Goal: Task Accomplishment & Management: Manage account settings

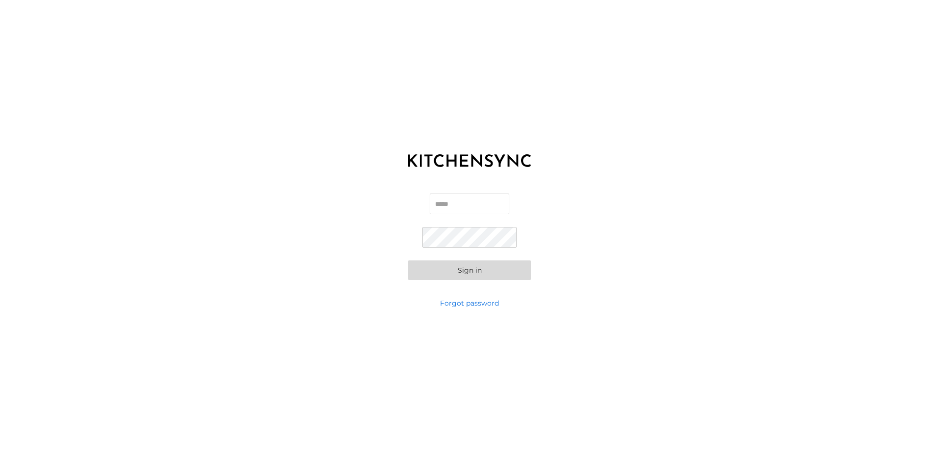
drag, startPoint x: 451, startPoint y: 209, endPoint x: 636, endPoint y: 236, distance: 186.3
click at [452, 208] on input "Email" at bounding box center [470, 204] width 80 height 21
paste input "**********"
type input "**********"
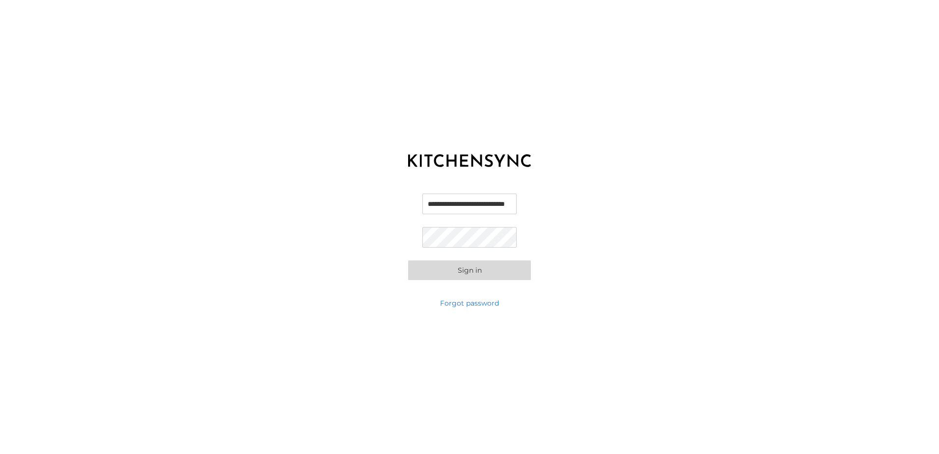
click at [669, 246] on div "**********" at bounding box center [469, 236] width 939 height 123
click at [251, 326] on div "**********" at bounding box center [469, 227] width 939 height 454
click at [469, 275] on button "Sign in" at bounding box center [469, 270] width 123 height 20
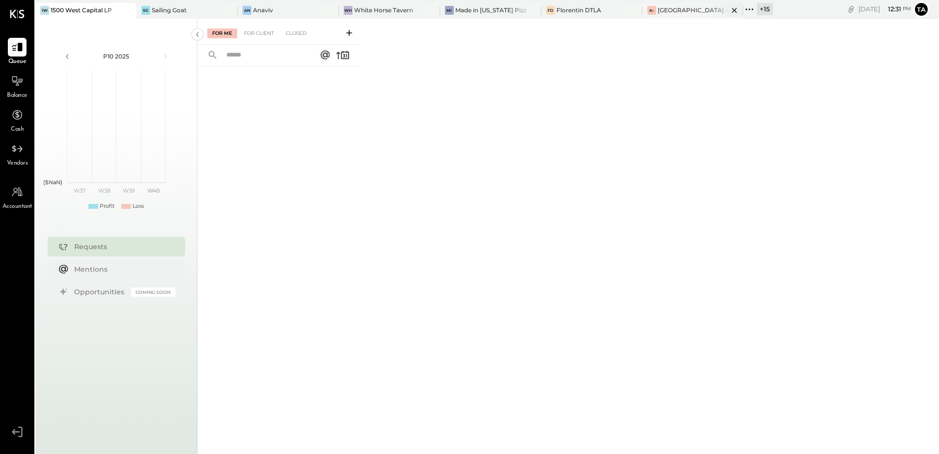
click at [660, 10] on div "[GEOGRAPHIC_DATA] – [GEOGRAPHIC_DATA]" at bounding box center [693, 10] width 71 height 8
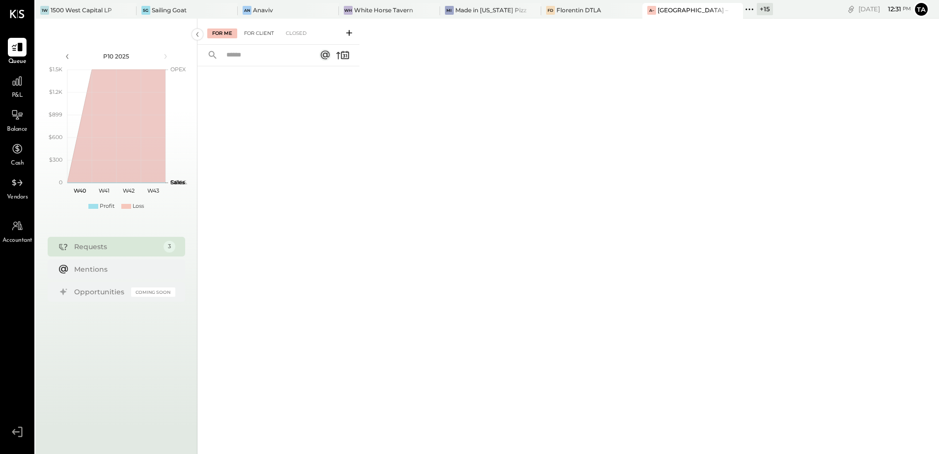
click at [259, 29] on div "For Client" at bounding box center [259, 33] width 40 height 10
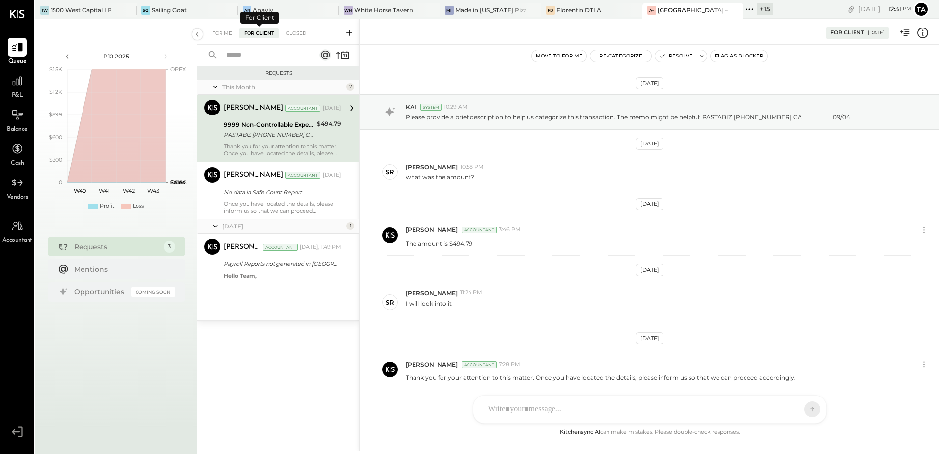
scroll to position [37, 0]
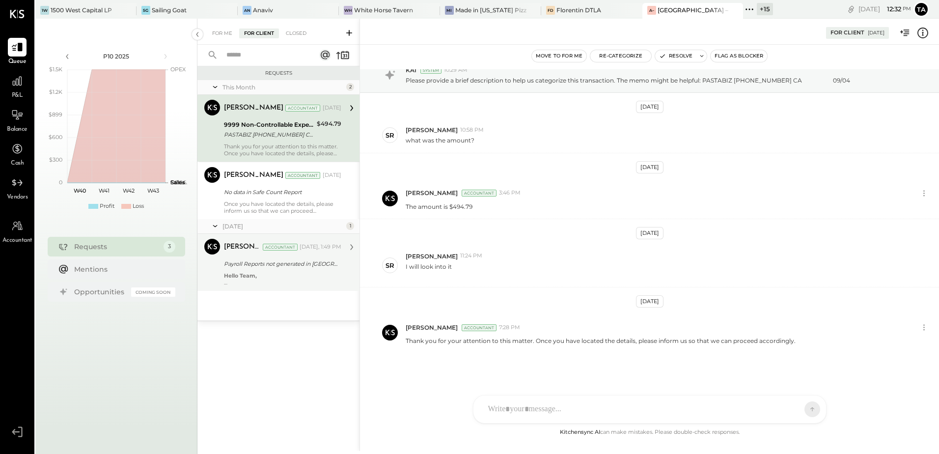
click at [266, 274] on div "Hello Team, We have observed that no reports have been generated in [GEOGRAPHIC…" at bounding box center [282, 279] width 117 height 14
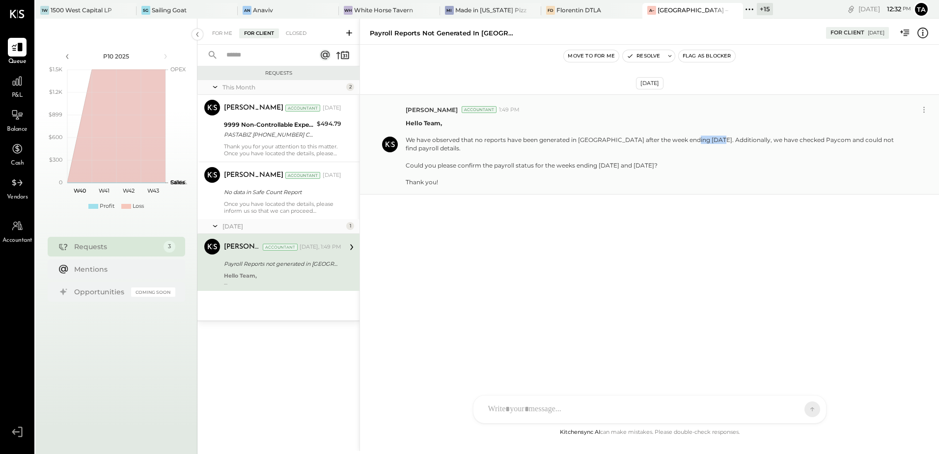
drag, startPoint x: 689, startPoint y: 141, endPoint x: 719, endPoint y: 143, distance: 29.6
click at [719, 143] on p "Hello Team, We have observed that no reports have been generated in [GEOGRAPHIC…" at bounding box center [656, 152] width 500 height 67
click at [719, 235] on div "[DATE] [PERSON_NAME] Accountant 1:49 PM Hello Team, We have observed that no re…" at bounding box center [649, 168] width 579 height 199
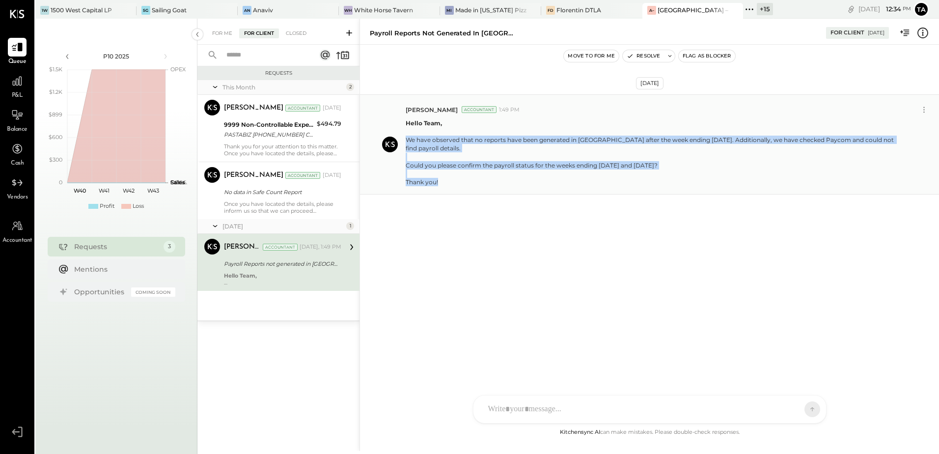
drag, startPoint x: 407, startPoint y: 141, endPoint x: 439, endPoint y: 183, distance: 52.5
click at [439, 183] on p "Hello Team, We have observed that no reports have been generated in [GEOGRAPHIC…" at bounding box center [656, 152] width 500 height 67
copy p "We have observed that no reports have been generated in [GEOGRAPHIC_DATA] after…"
drag, startPoint x: 602, startPoint y: 154, endPoint x: 642, endPoint y: 93, distance: 72.4
click at [603, 154] on p "Hello Team, We have observed that no reports have been generated in [GEOGRAPHIC…" at bounding box center [656, 152] width 500 height 67
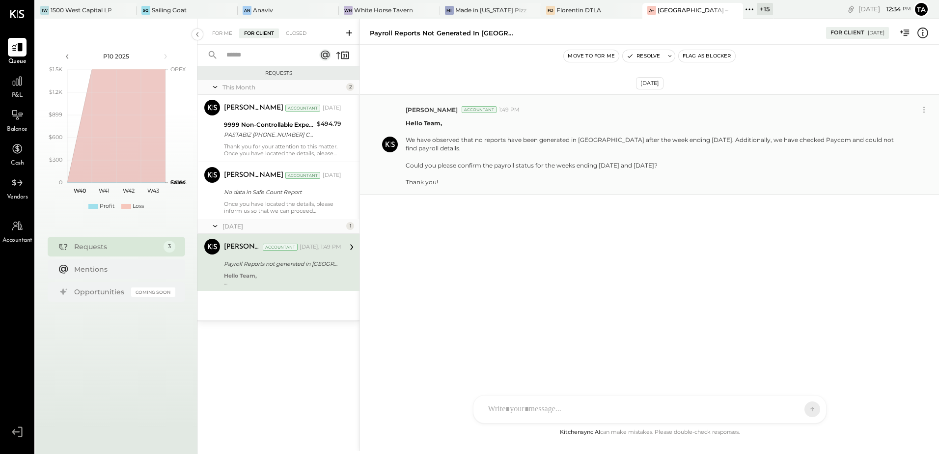
click at [662, 128] on p "Hello Team, We have observed that no reports have been generated in [GEOGRAPHIC…" at bounding box center [656, 152] width 500 height 67
click at [649, 55] on button "Resolve" at bounding box center [643, 56] width 41 height 12
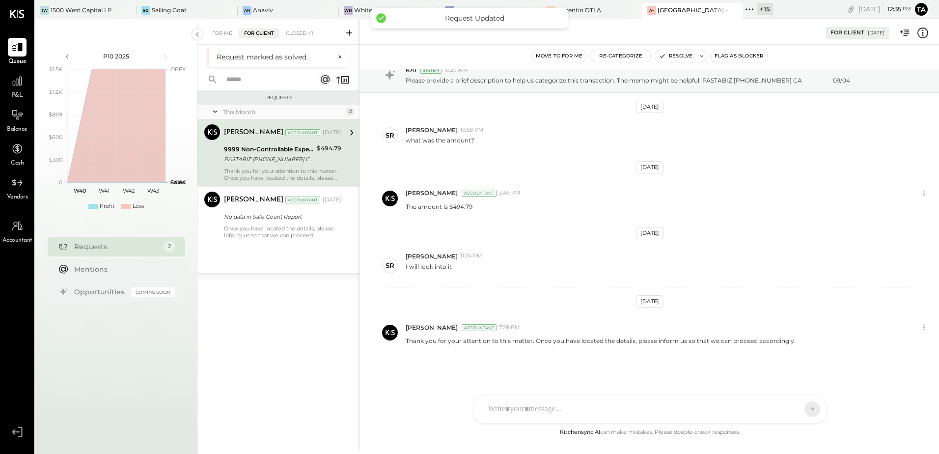
click at [350, 36] on icon at bounding box center [349, 33] width 10 height 10
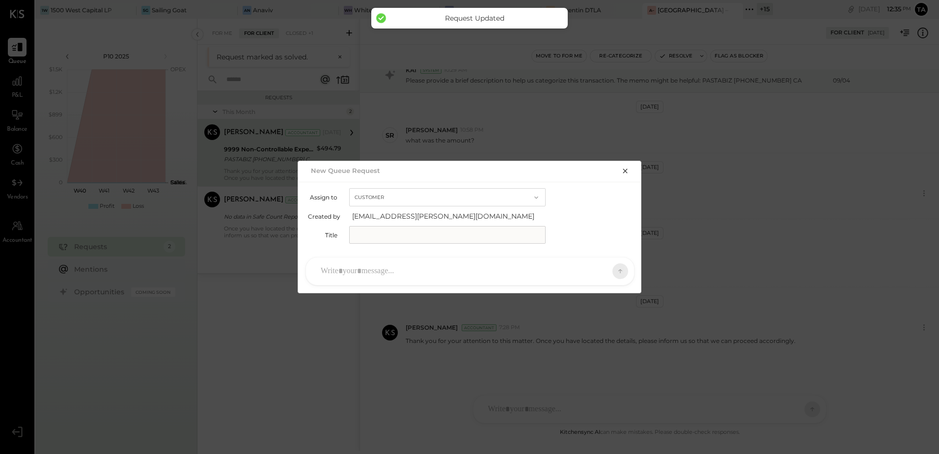
click at [447, 230] on input "text" at bounding box center [447, 235] width 197 height 18
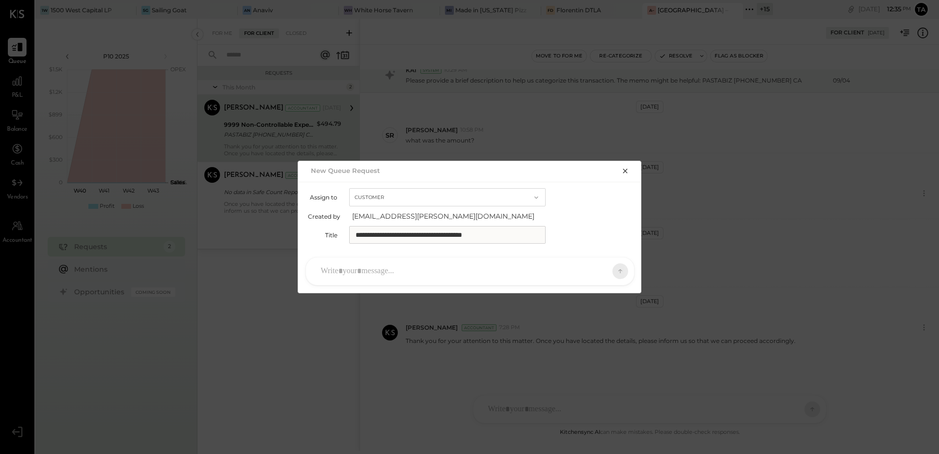
type input "**********"
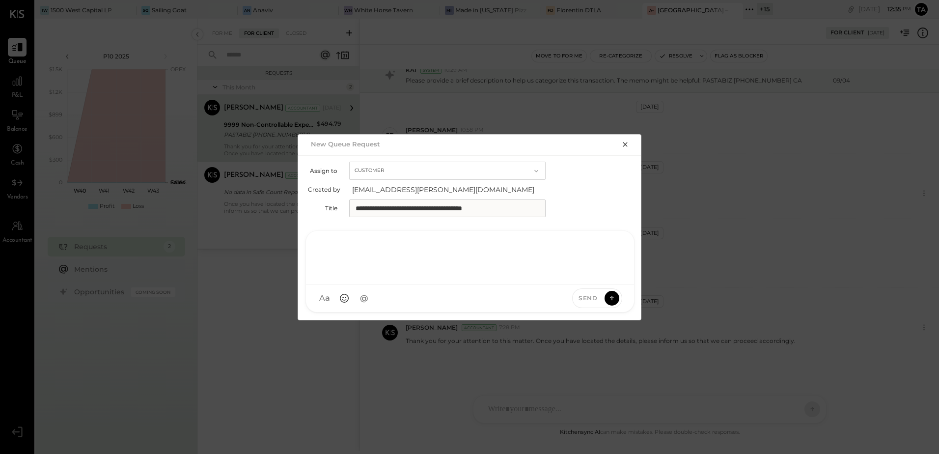
paste div
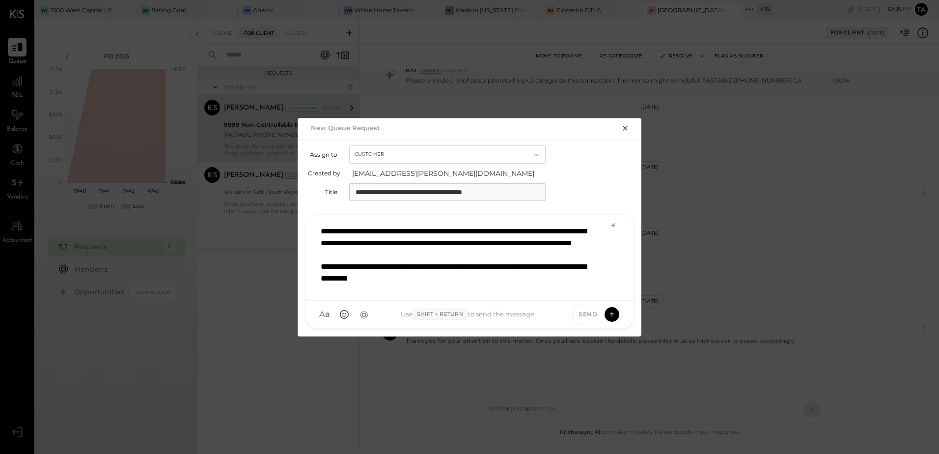
click at [323, 247] on div "**********" at bounding box center [470, 258] width 308 height 74
click at [450, 244] on div "**********" at bounding box center [470, 258] width 308 height 74
copy div "*********"
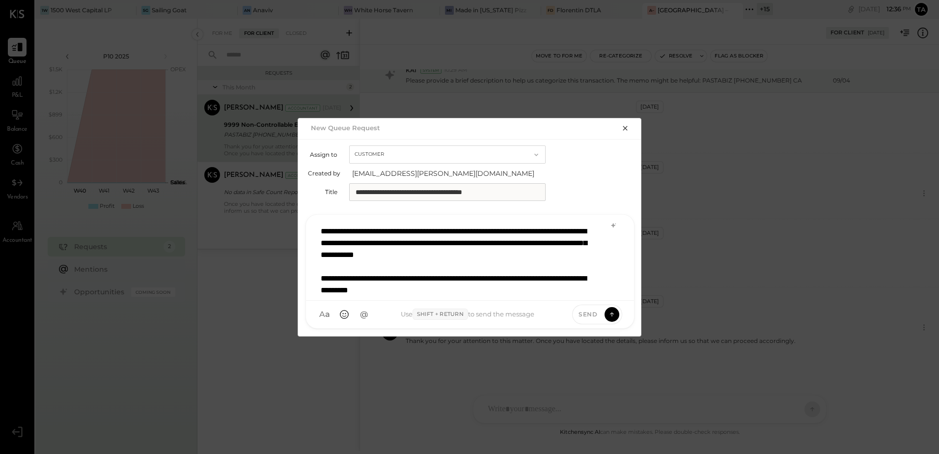
click at [393, 278] on div "**********" at bounding box center [470, 258] width 308 height 74
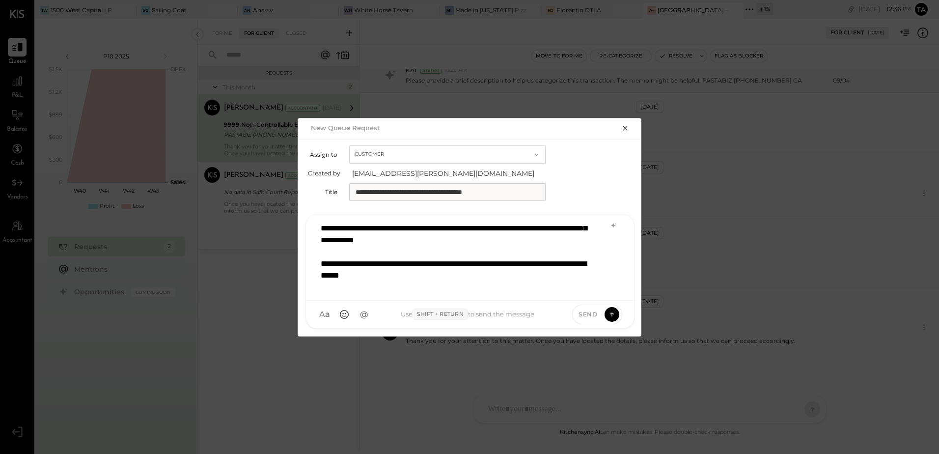
scroll to position [25, 0]
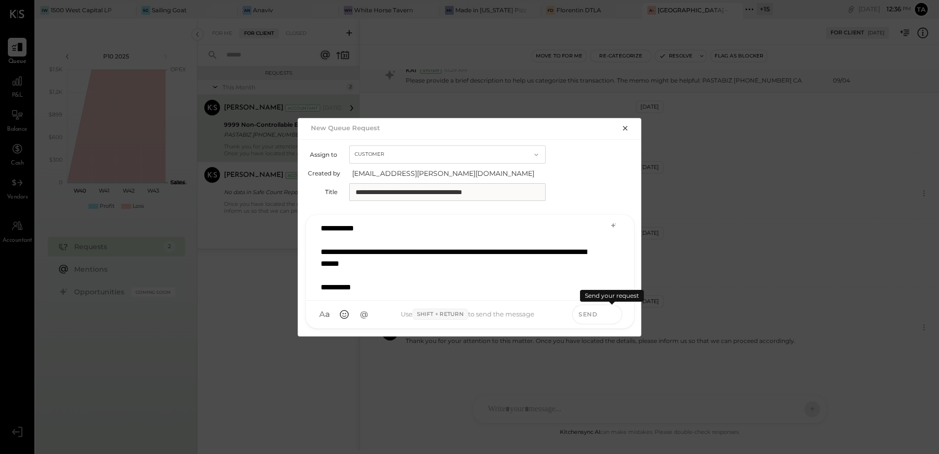
click at [613, 315] on icon at bounding box center [612, 314] width 9 height 10
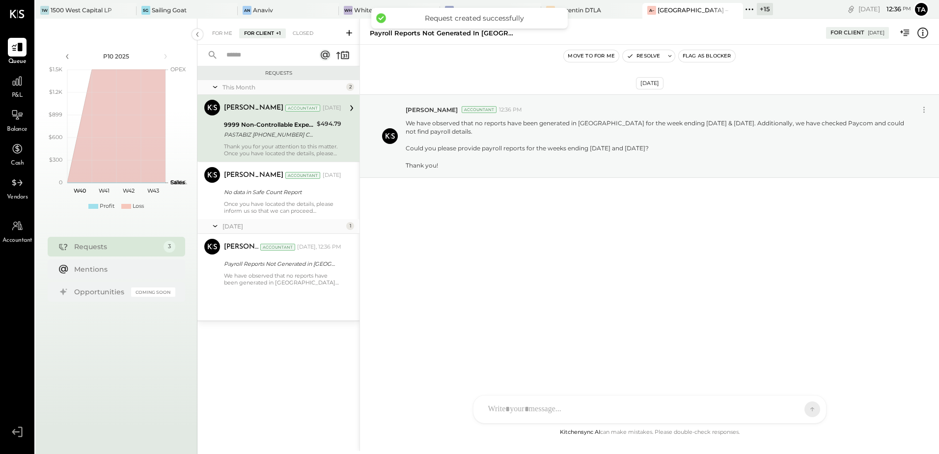
scroll to position [0, 0]
click at [501, 278] on div "[DATE] [PERSON_NAME] Accountant 12:36 PM We have observed that no reports have …" at bounding box center [649, 236] width 579 height 382
click at [251, 273] on div "We have observed that no reports have been generated in [GEOGRAPHIC_DATA] for t…" at bounding box center [282, 279] width 117 height 14
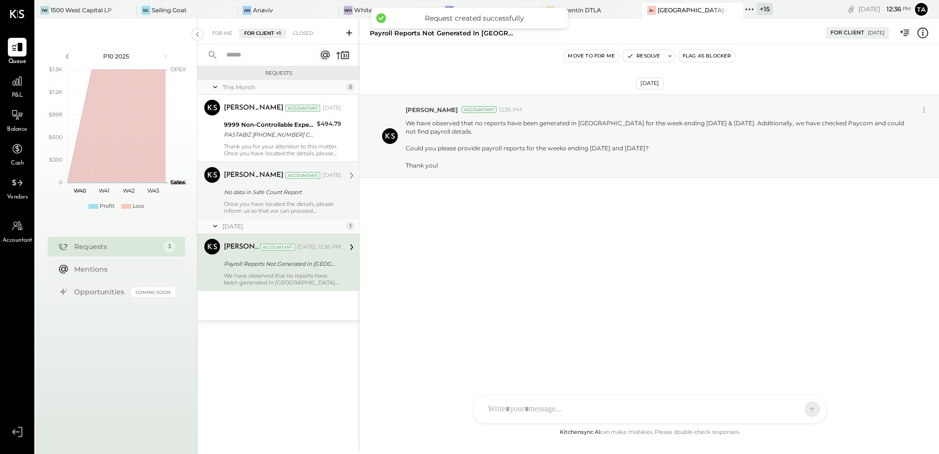
click at [262, 206] on div "Once you have located the details, please inform us so that we can proceed acco…" at bounding box center [282, 207] width 117 height 14
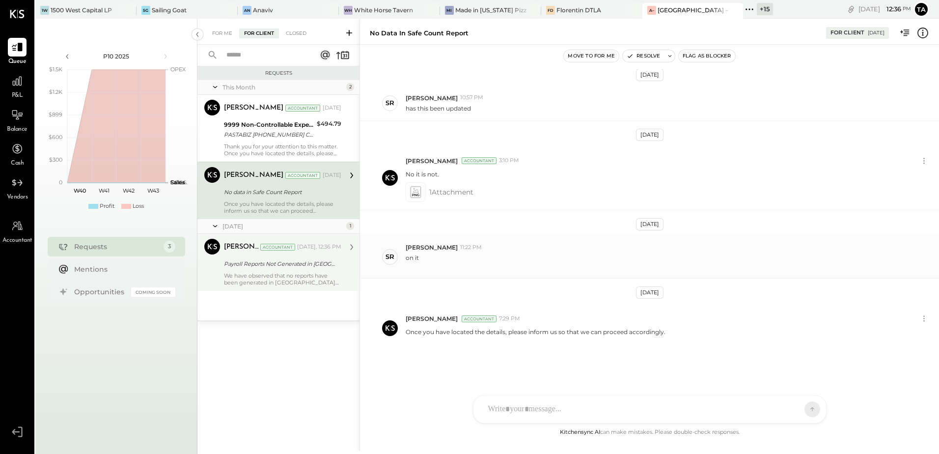
click at [522, 253] on div "on it" at bounding box center [669, 261] width 526 height 19
click at [260, 260] on div "Payroll Reports Not Generated in [GEOGRAPHIC_DATA]." at bounding box center [281, 264] width 114 height 10
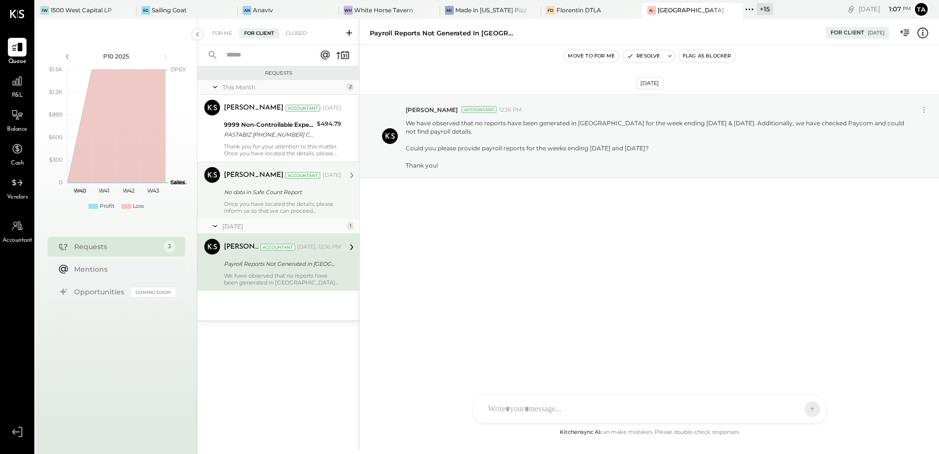
click at [483, 296] on div "[DATE] [PERSON_NAME] Accountant 12:36 PM We have observed that no reports have …" at bounding box center [649, 236] width 579 height 382
click at [14, 87] on icon at bounding box center [17, 81] width 13 height 13
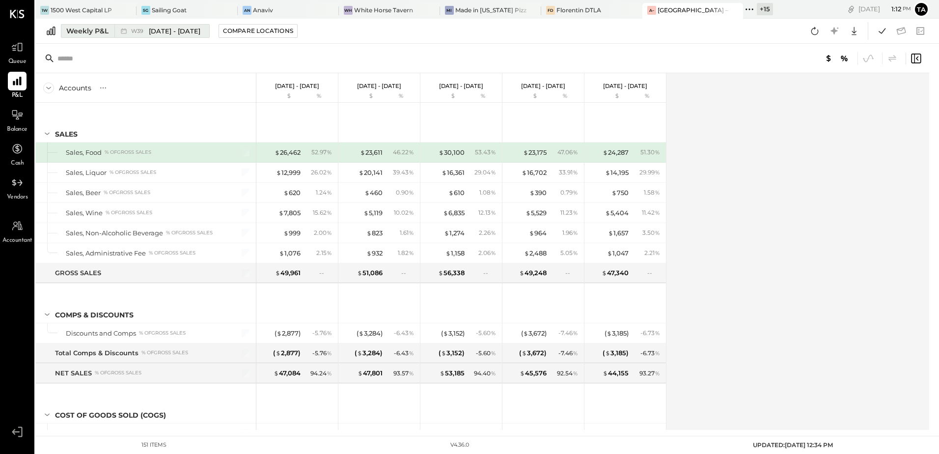
click at [144, 32] on span "W39" at bounding box center [138, 30] width 15 height 5
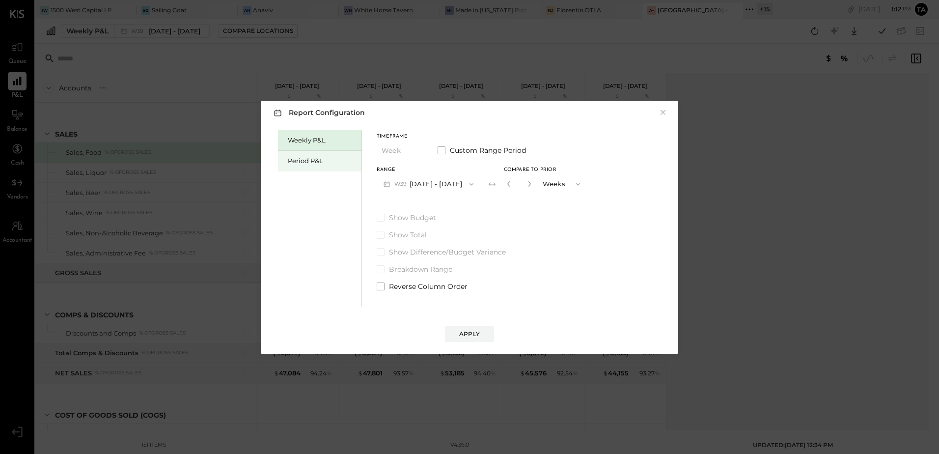
click at [306, 160] on div "Period P&L" at bounding box center [322, 160] width 69 height 9
click at [468, 339] on button "Apply" at bounding box center [469, 334] width 49 height 16
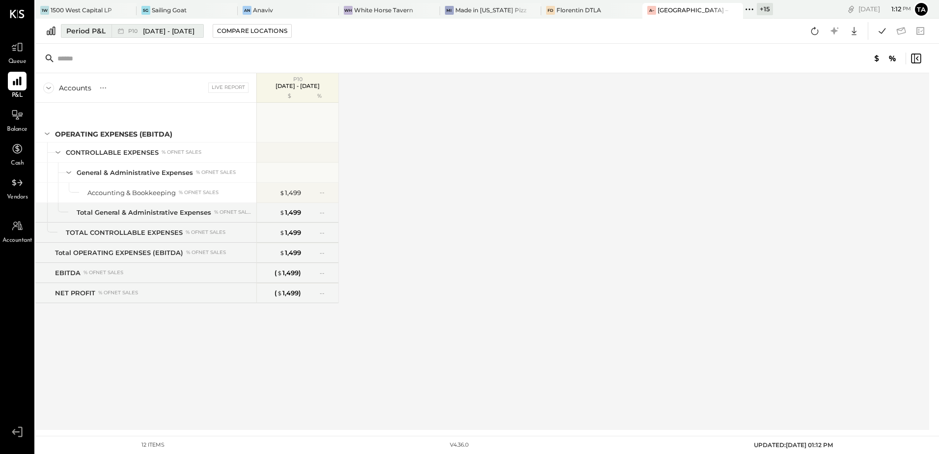
click at [151, 32] on span "[DATE] - [DATE]" at bounding box center [169, 31] width 52 height 9
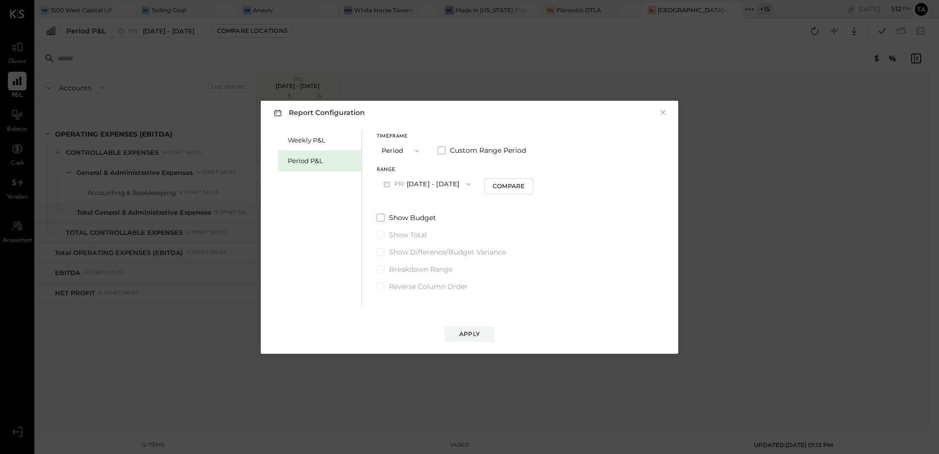
click at [417, 186] on button "P10 [DATE] - [DATE]" at bounding box center [427, 184] width 101 height 18
click at [420, 209] on span "[DATE] - [DATE]" at bounding box center [423, 205] width 47 height 8
click at [473, 337] on div "Apply" at bounding box center [469, 334] width 21 height 8
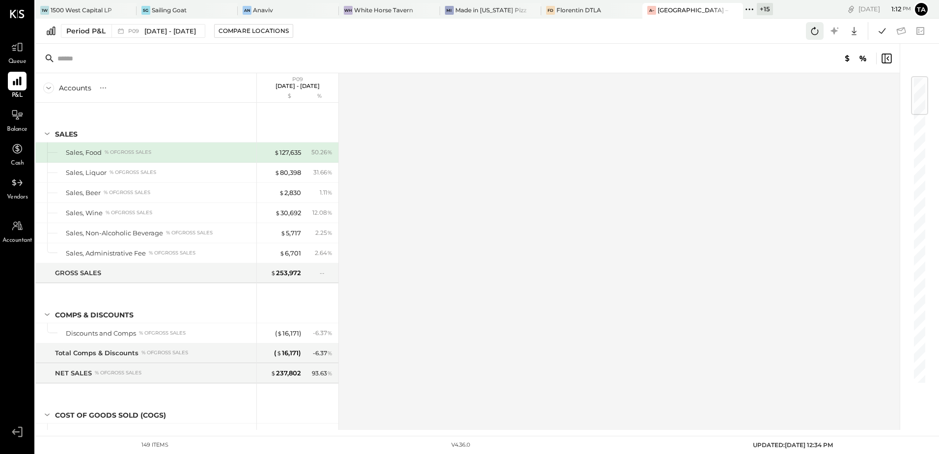
click at [815, 34] on icon at bounding box center [815, 31] width 7 height 8
click at [380, 10] on div "White Horse Tavern" at bounding box center [383, 10] width 59 height 8
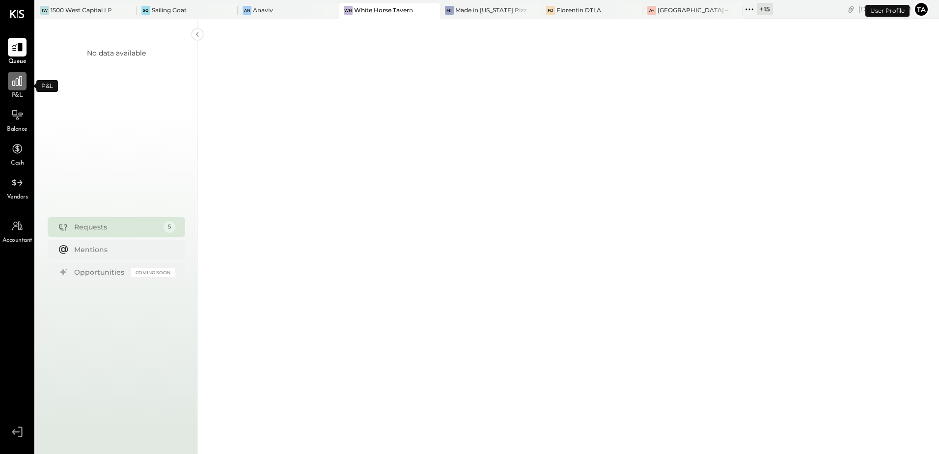
click at [16, 86] on icon at bounding box center [17, 81] width 13 height 13
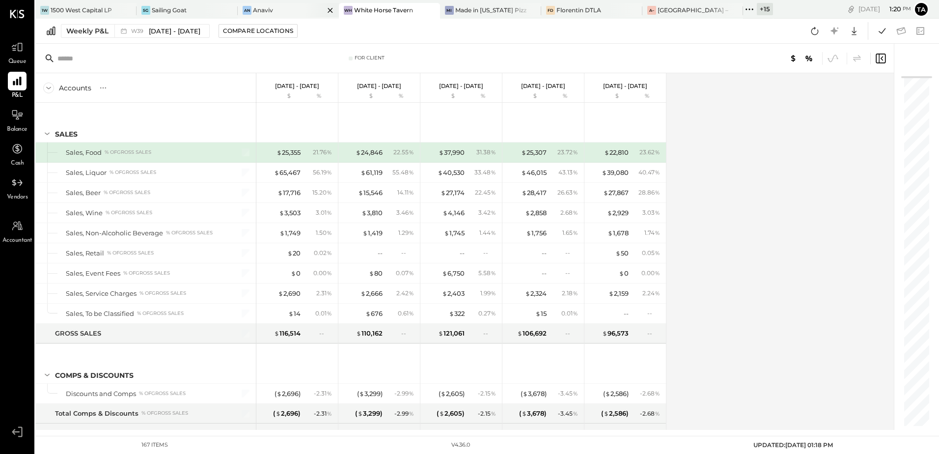
click at [288, 12] on div "An Anaviv" at bounding box center [281, 10] width 86 height 9
